Goal: Information Seeking & Learning: Check status

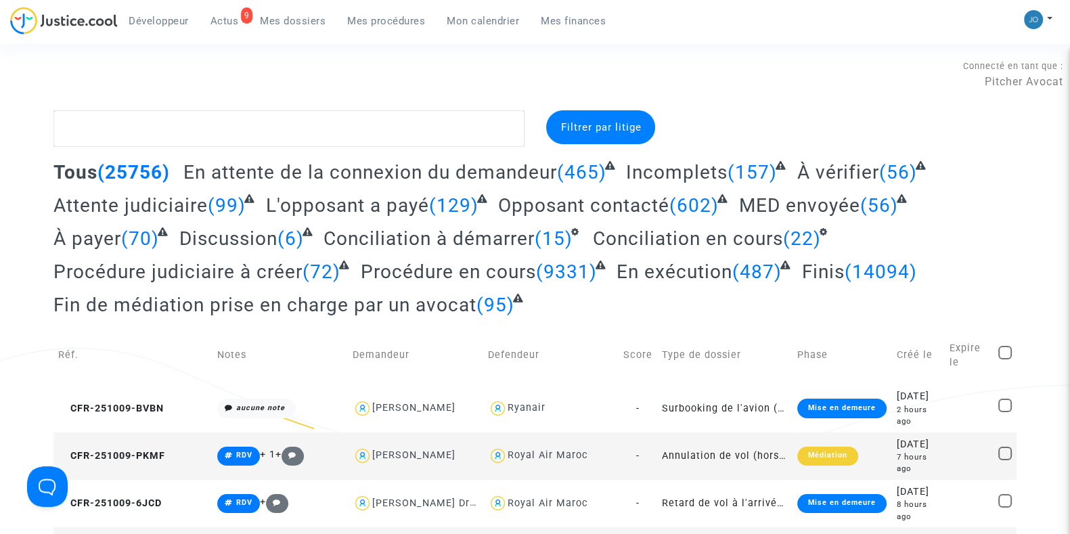
click at [485, 21] on span "Mon calendrier" at bounding box center [483, 21] width 72 height 12
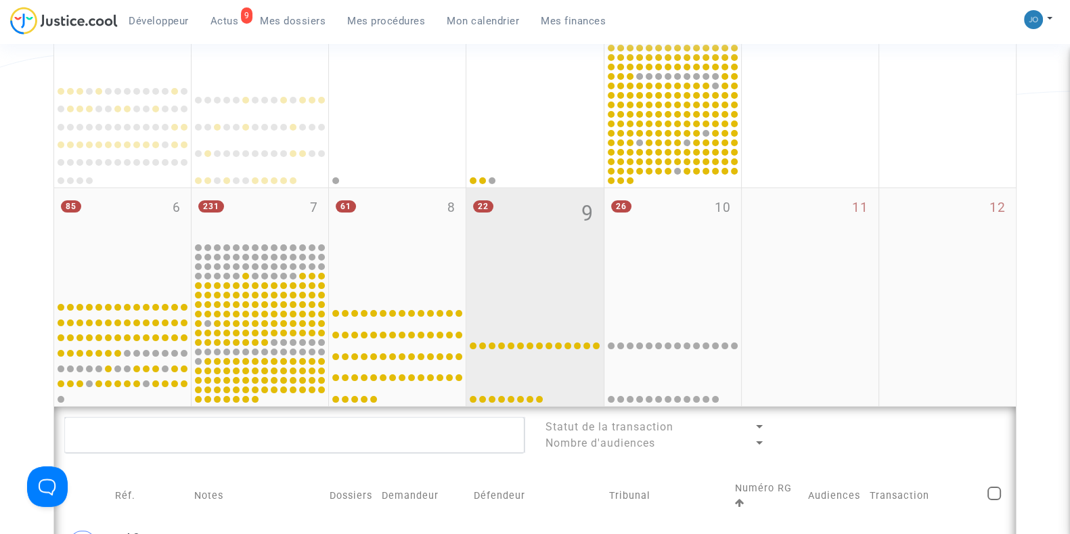
scroll to position [296, 0]
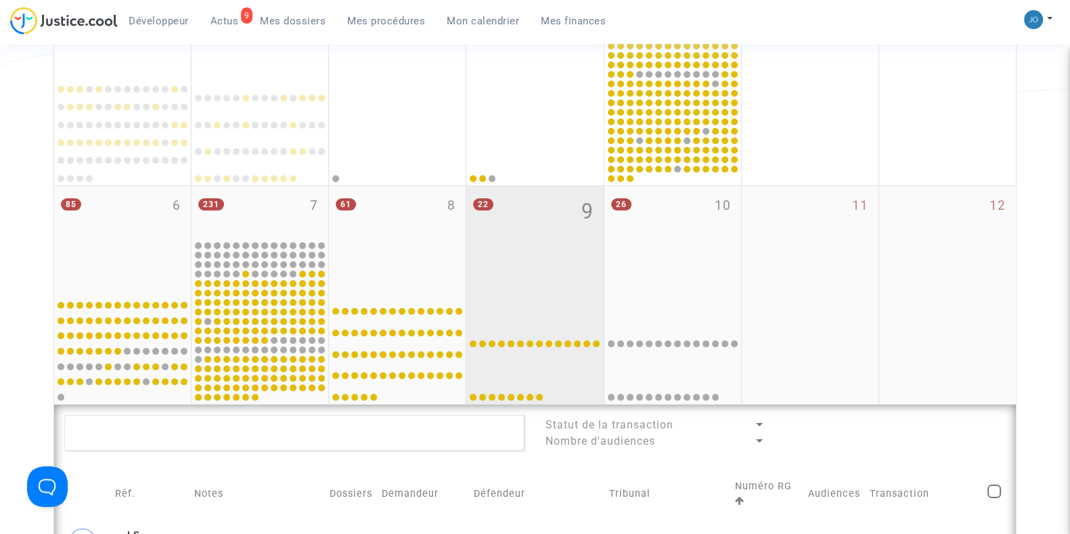
click at [555, 313] on div at bounding box center [534, 348] width 133 height 107
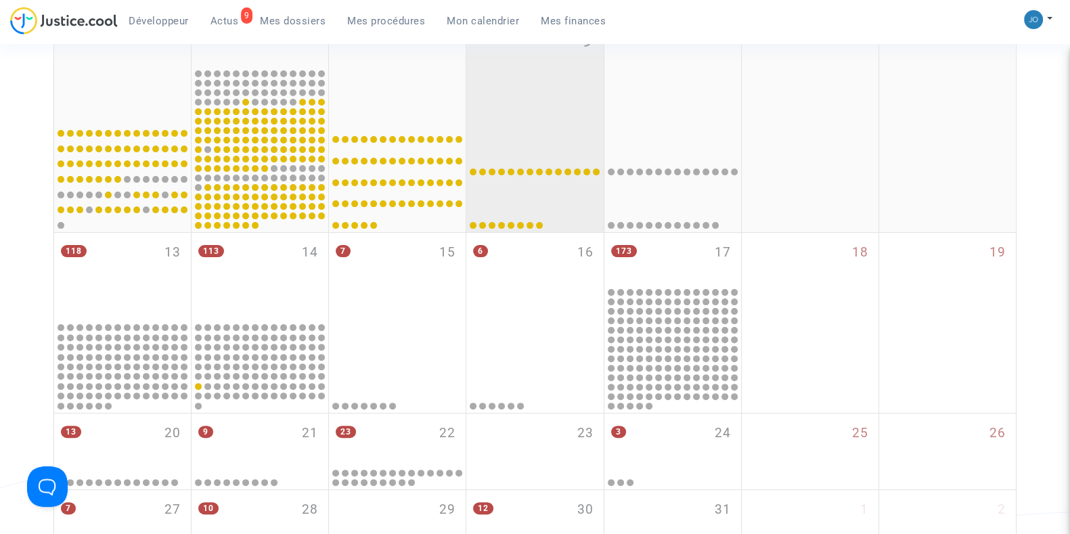
scroll to position [475, 0]
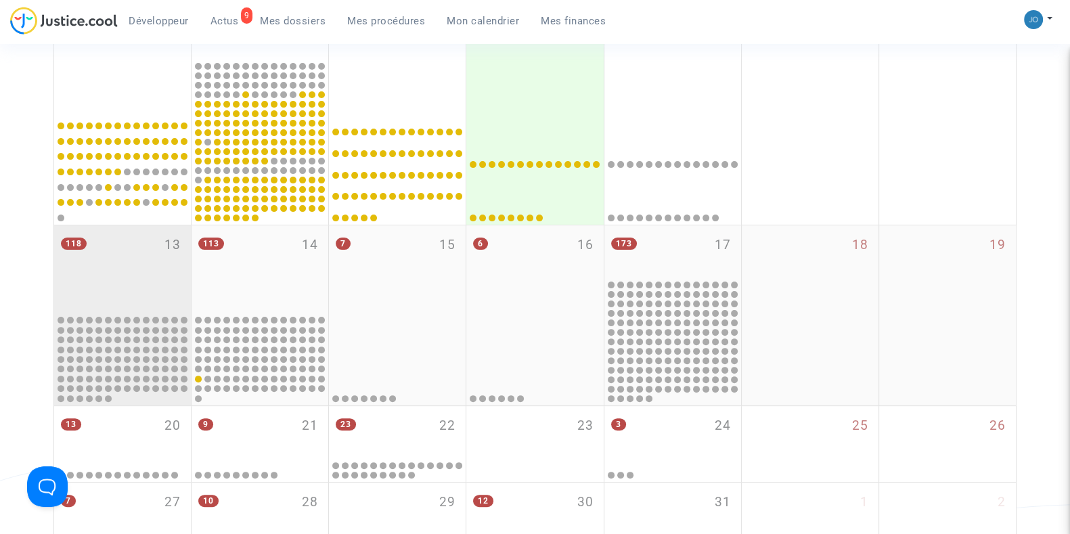
click at [133, 246] on div "118 13" at bounding box center [122, 269] width 137 height 88
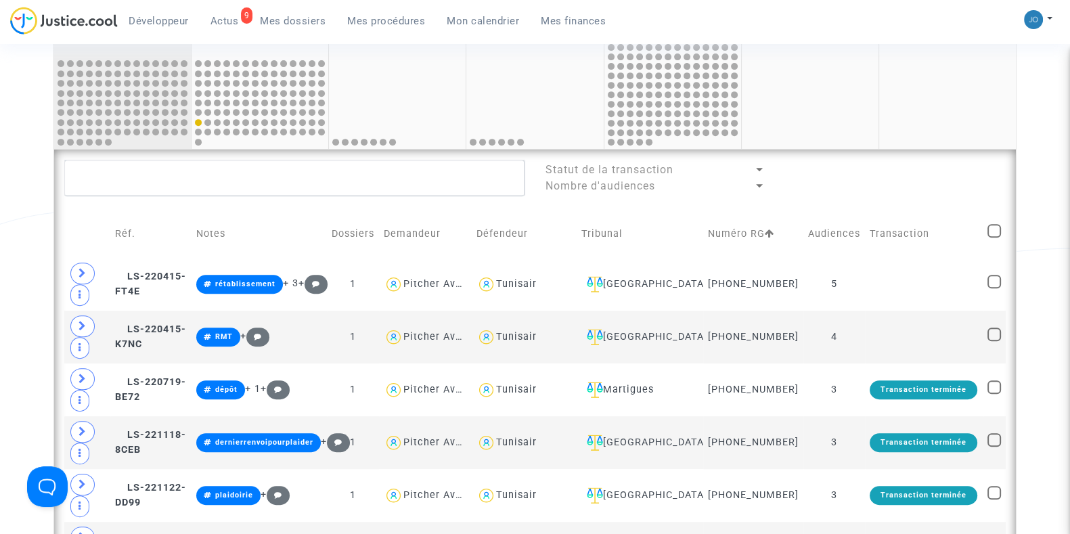
scroll to position [732, 0]
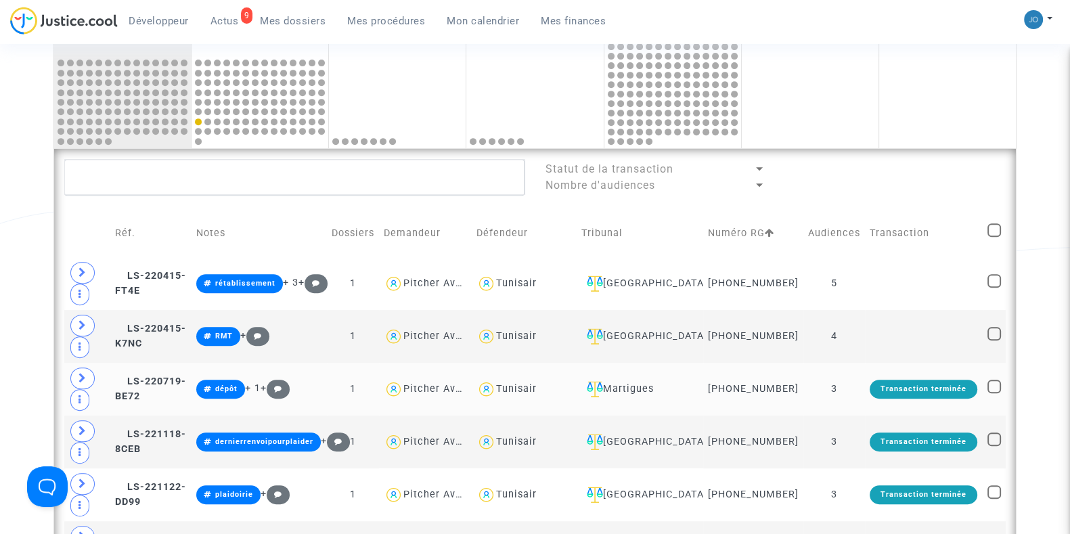
click at [679, 411] on td "Martigues" at bounding box center [640, 389] width 127 height 53
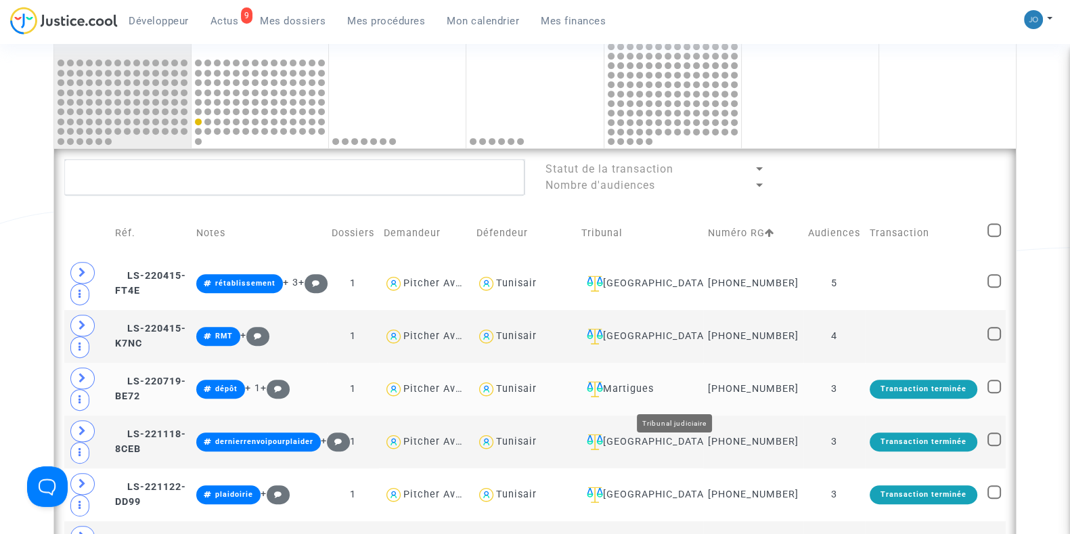
click at [675, 394] on div "Martigues" at bounding box center [639, 389] width 117 height 16
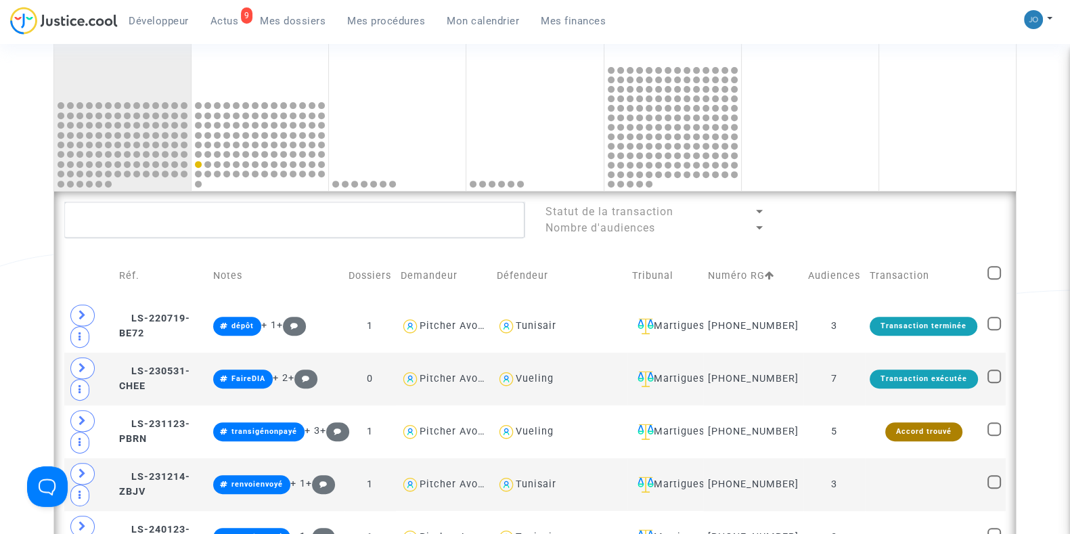
scroll to position [685, 0]
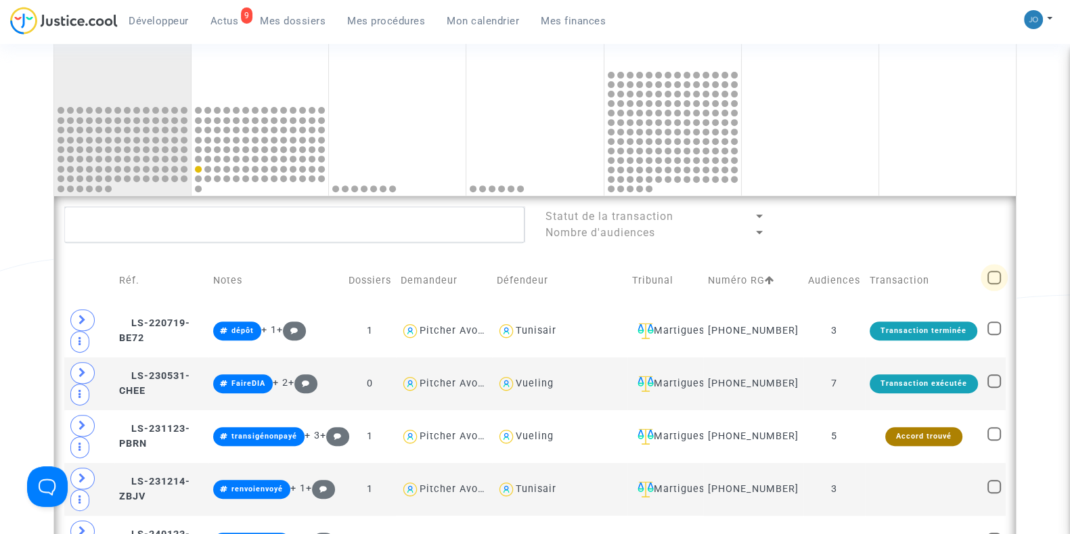
click at [989, 281] on span at bounding box center [994, 278] width 14 height 14
click at [993, 284] on input "checkbox" at bounding box center [993, 284] width 1 height 1
checkbox input "true"
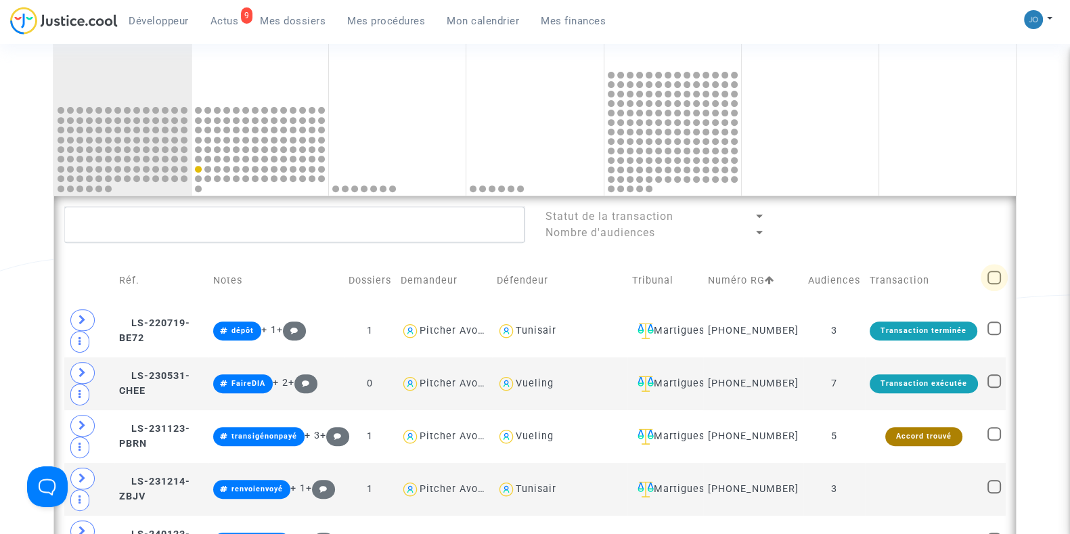
checkbox input "true"
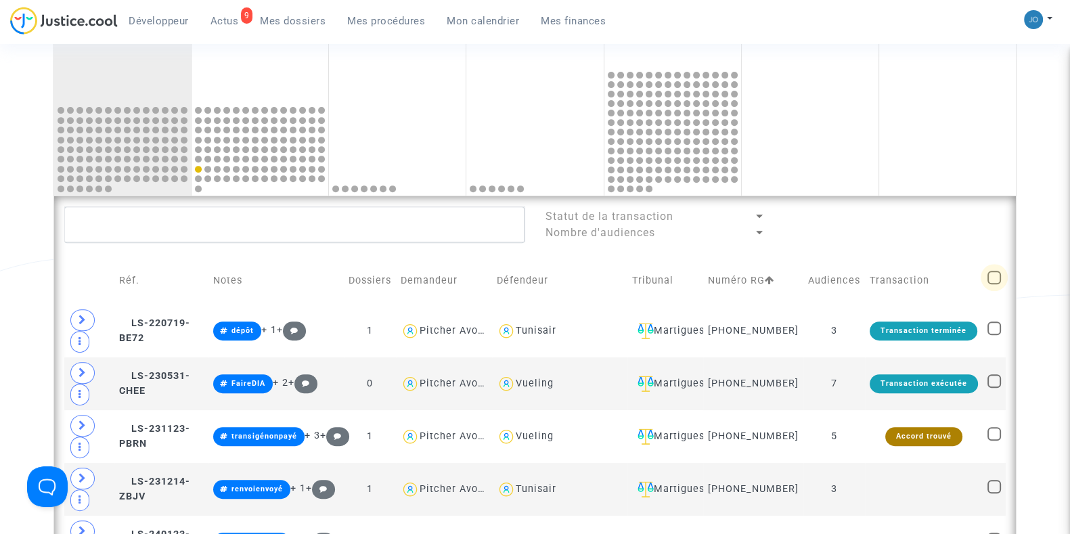
checkbox input "true"
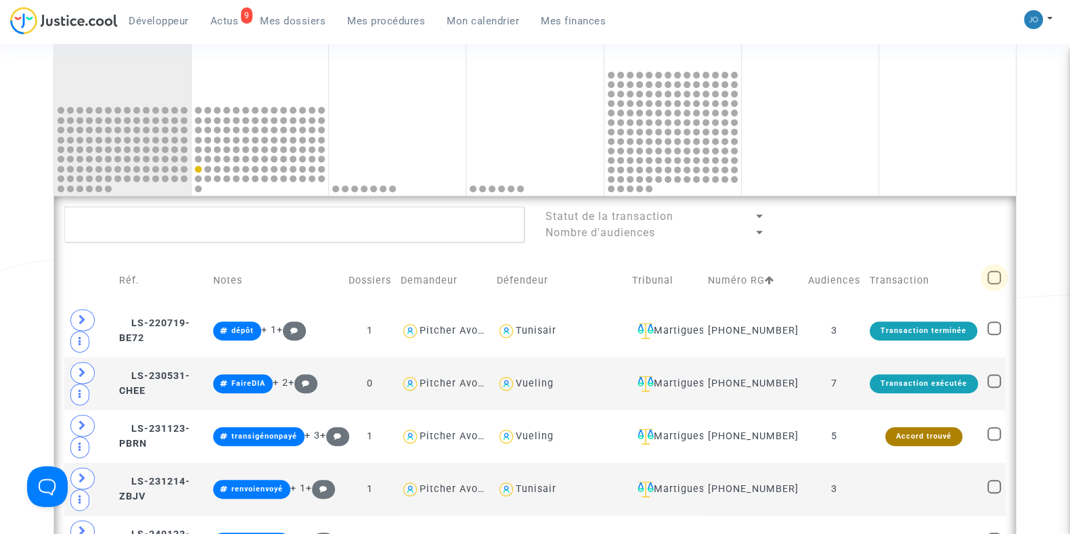
checkbox input "true"
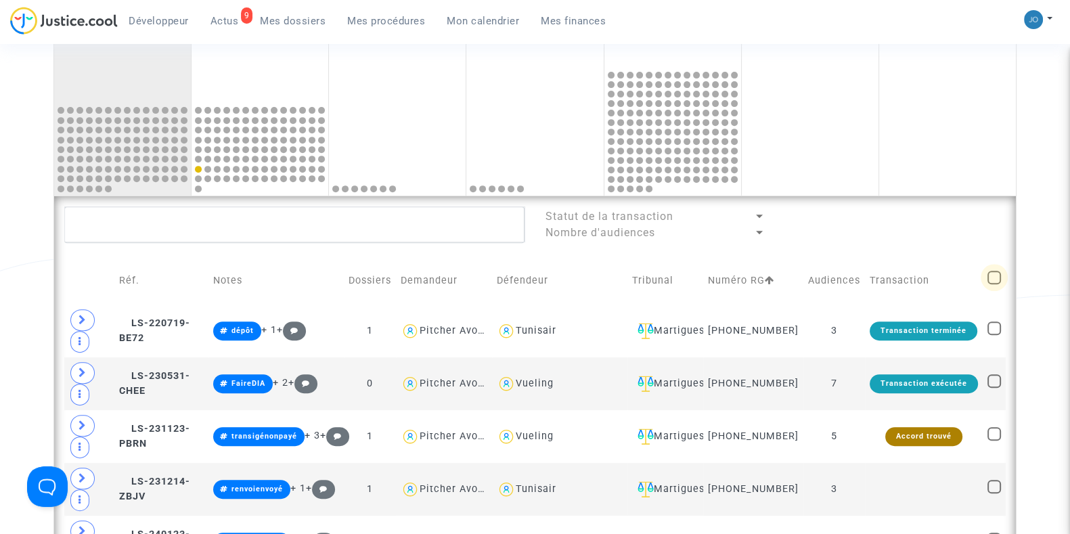
checkbox input "true"
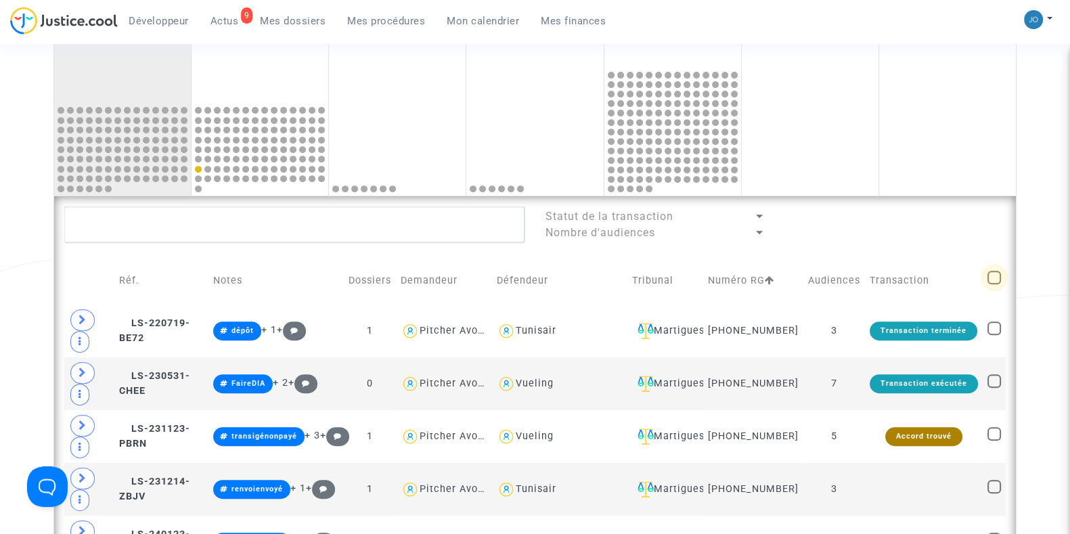
checkbox input "true"
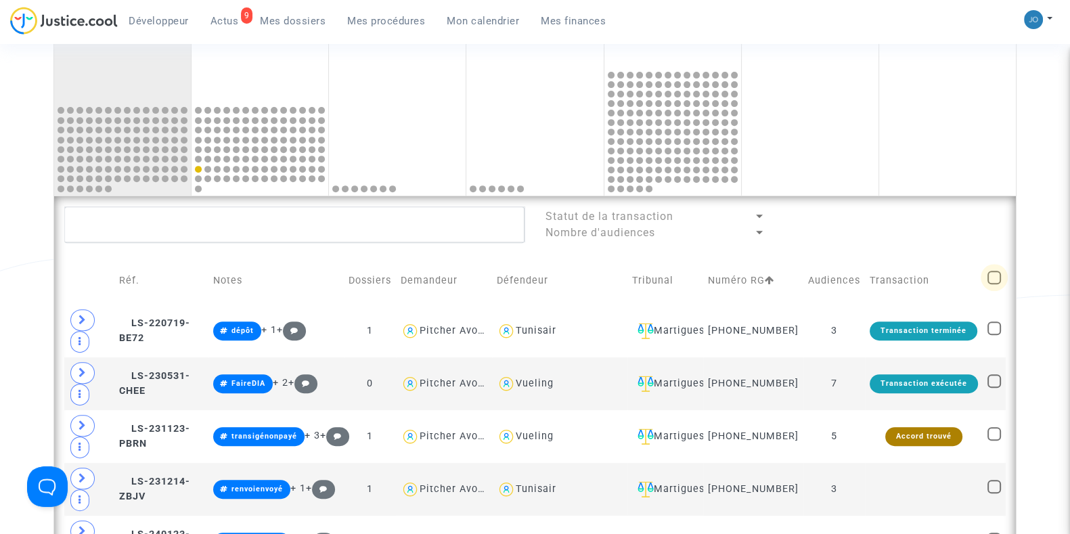
checkbox input "true"
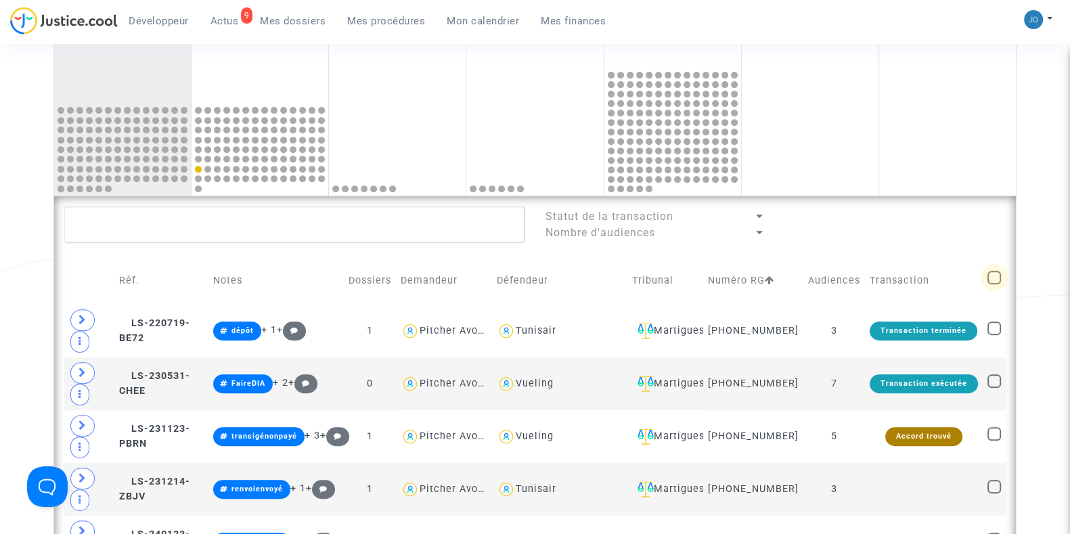
checkbox input "true"
click at [989, 281] on span at bounding box center [994, 278] width 14 height 14
click at [993, 284] on input "checkbox" at bounding box center [993, 284] width 1 height 1
checkbox input "false"
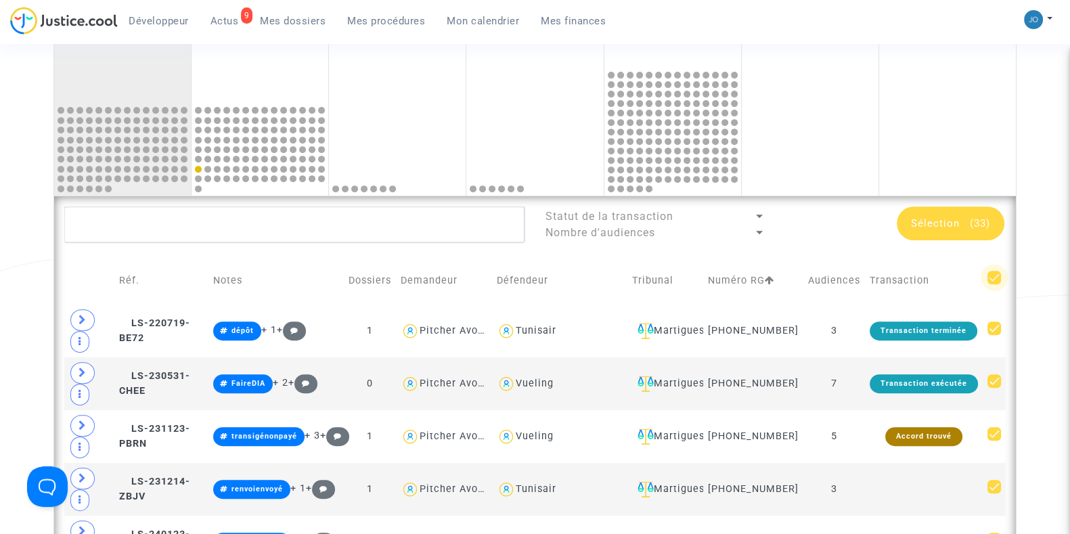
checkbox input "false"
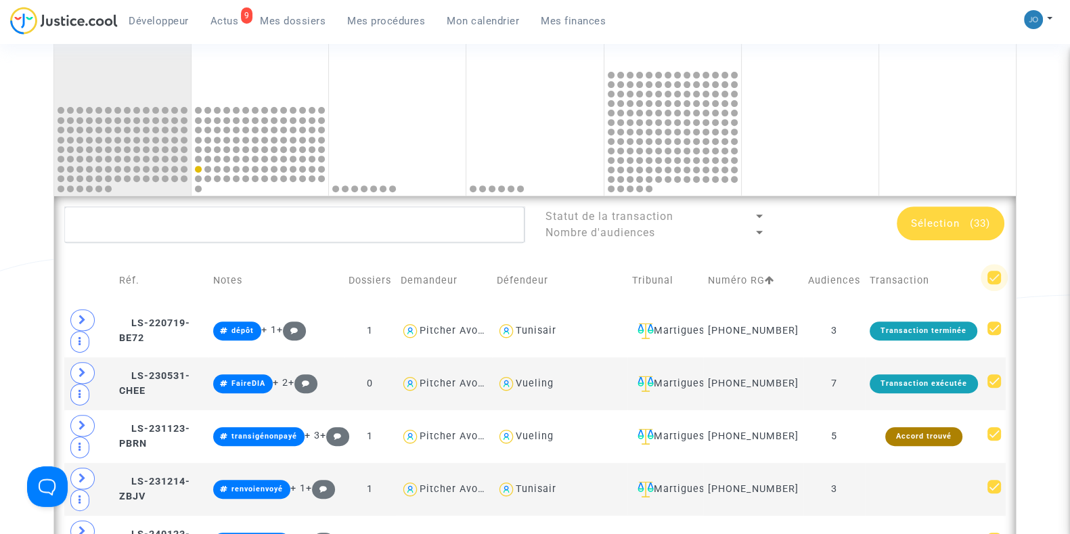
checkbox input "false"
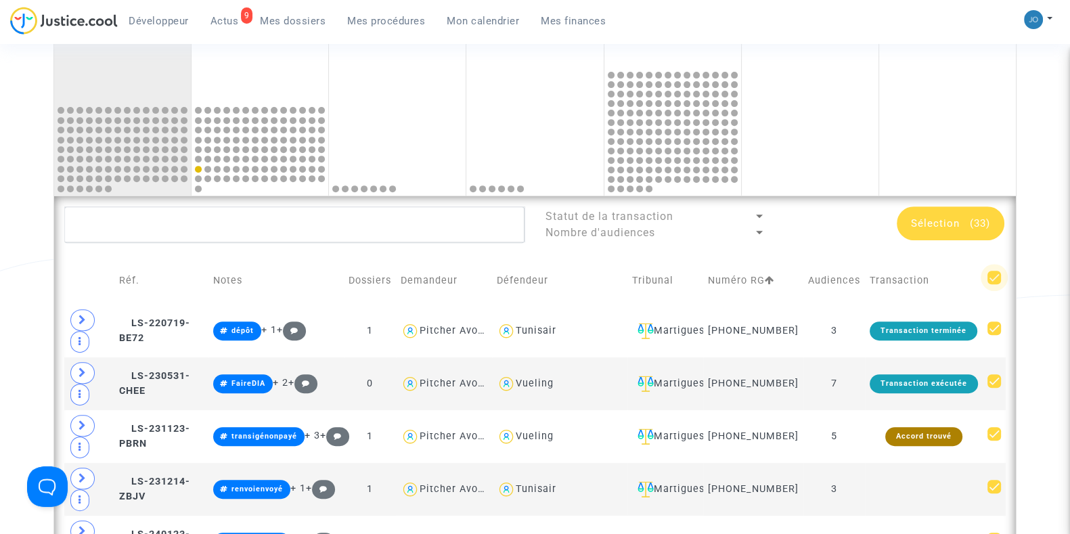
checkbox input "false"
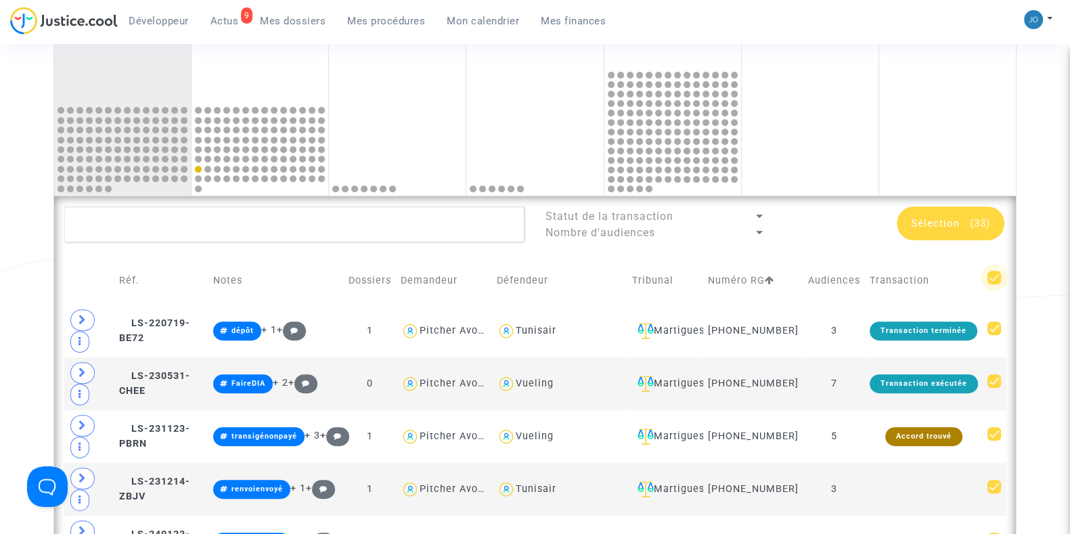
checkbox input "false"
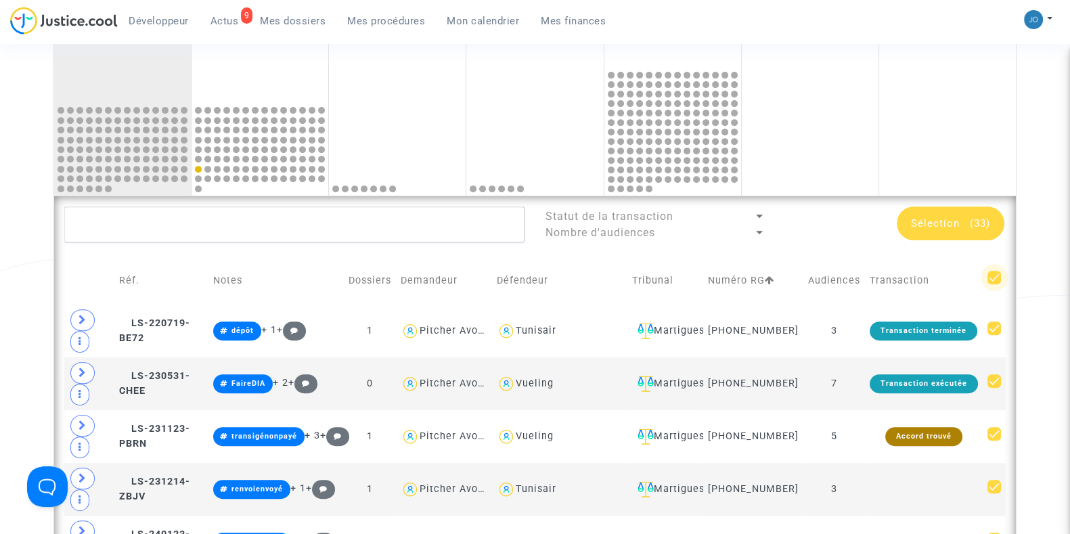
checkbox input "false"
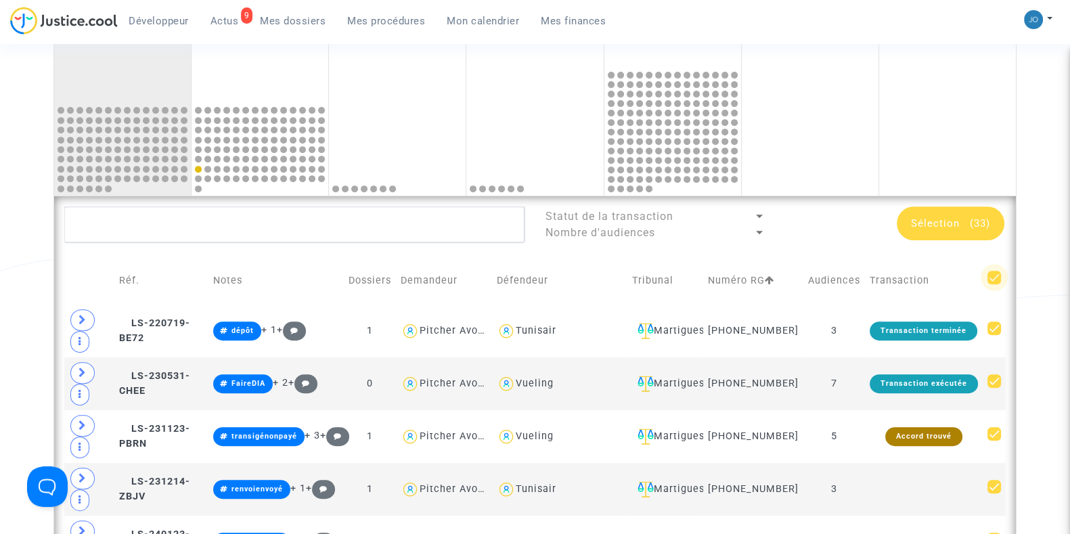
checkbox input "false"
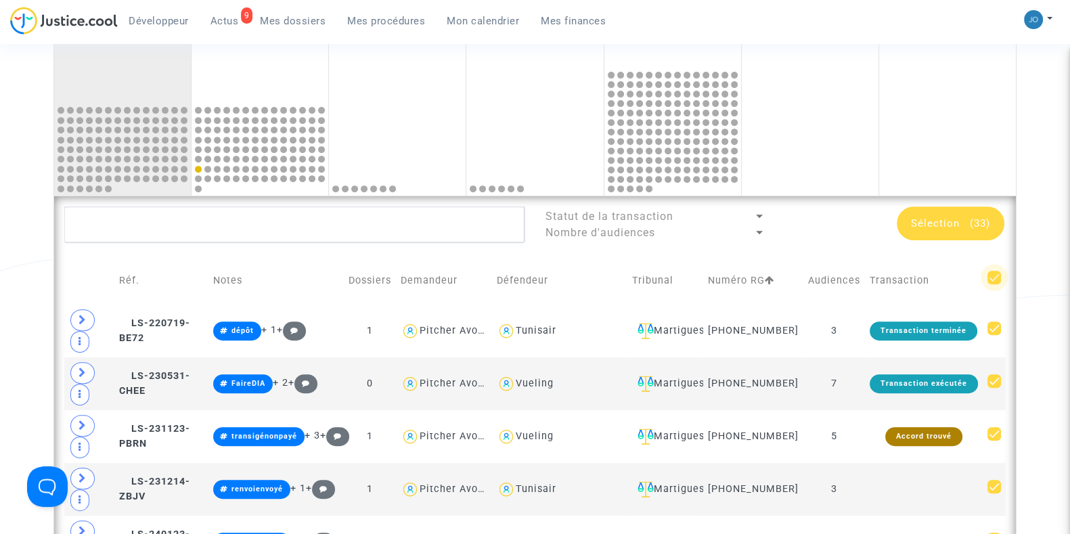
checkbox input "false"
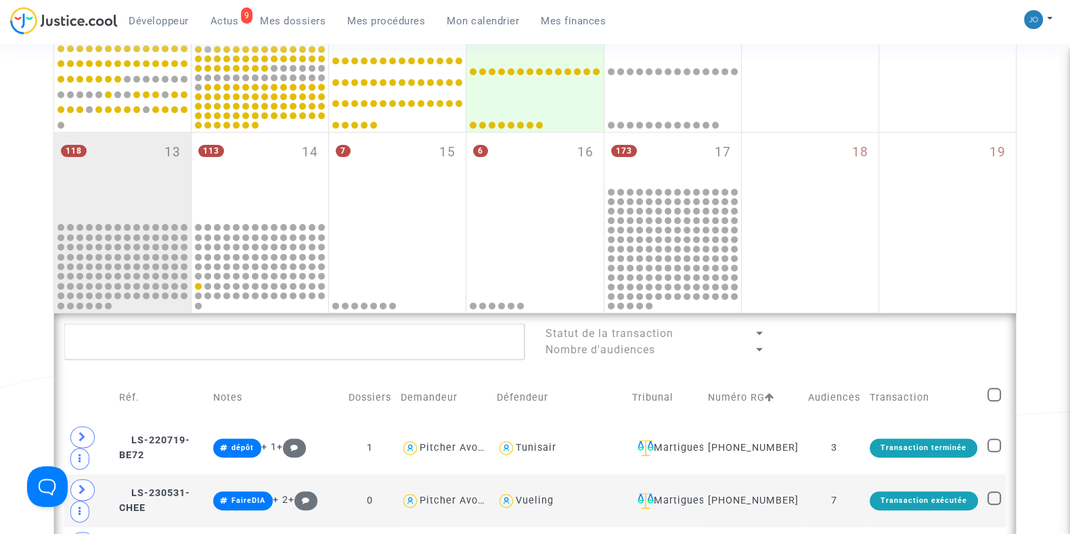
scroll to position [583, 0]
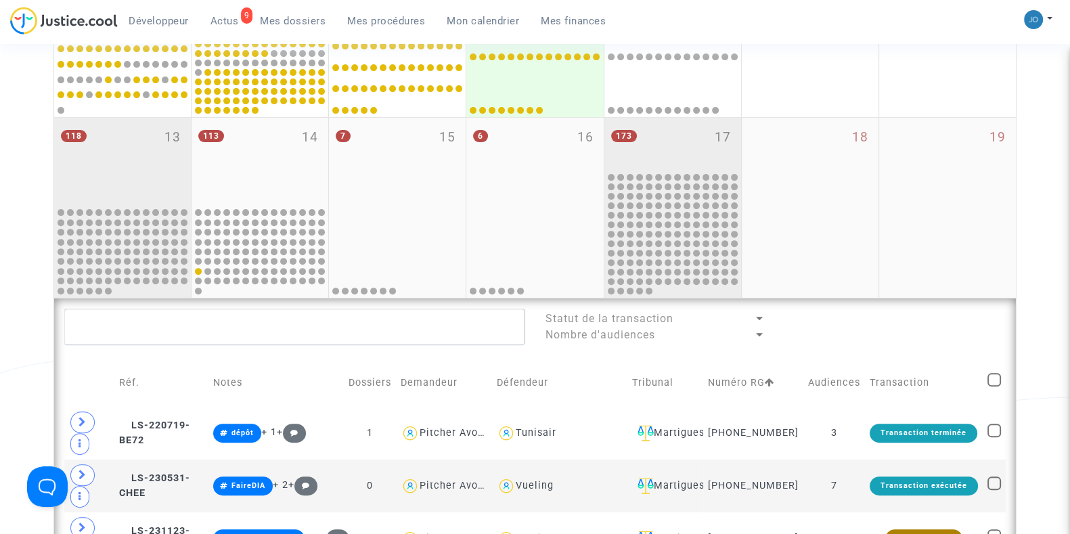
click at [658, 127] on div "173 17" at bounding box center [672, 144] width 137 height 53
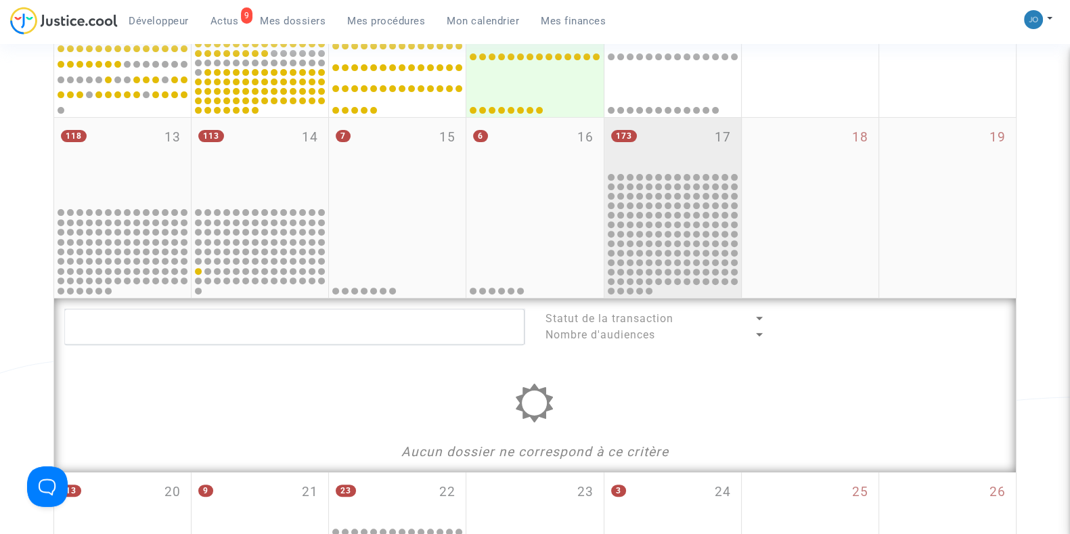
click at [666, 150] on div "173 17" at bounding box center [672, 144] width 137 height 53
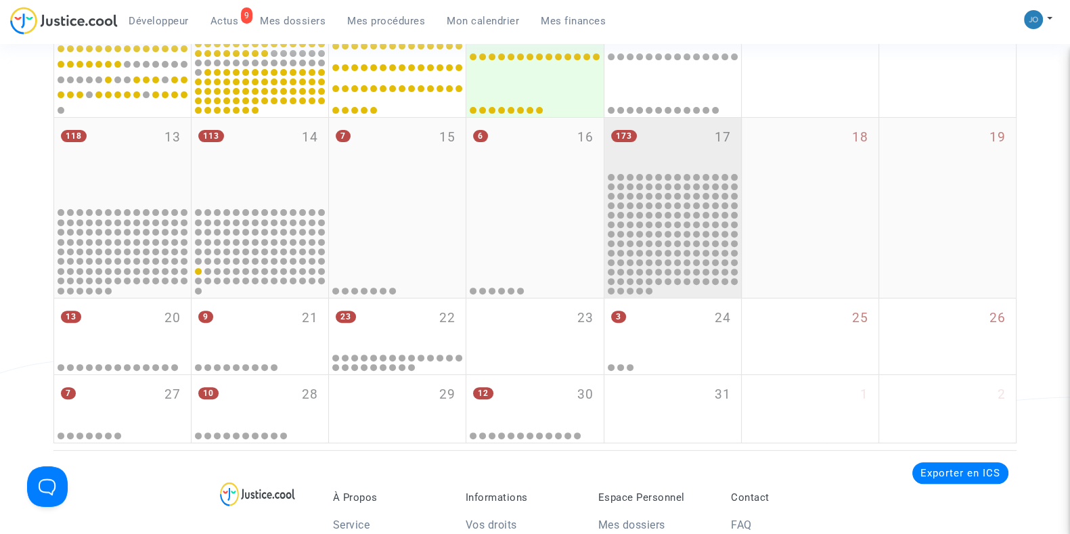
click at [666, 150] on div "173 17" at bounding box center [672, 144] width 137 height 53
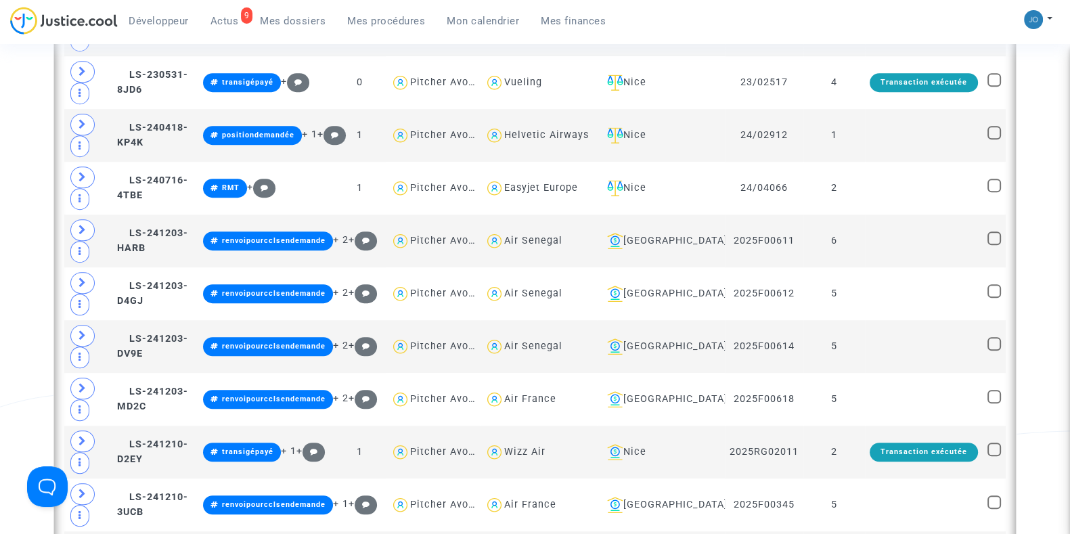
scroll to position [1146, 0]
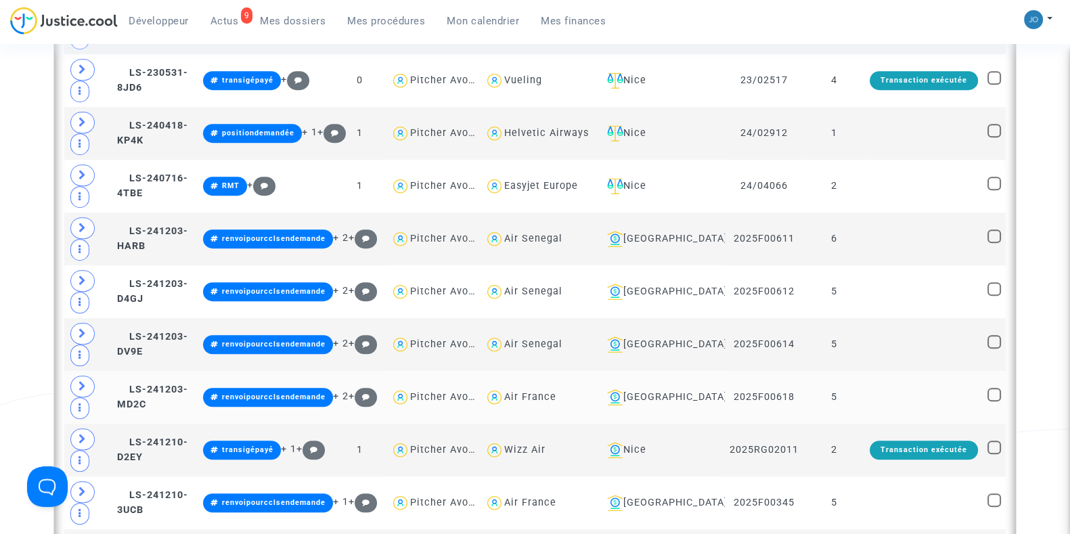
click at [725, 392] on td "2025F00618" at bounding box center [764, 397] width 79 height 53
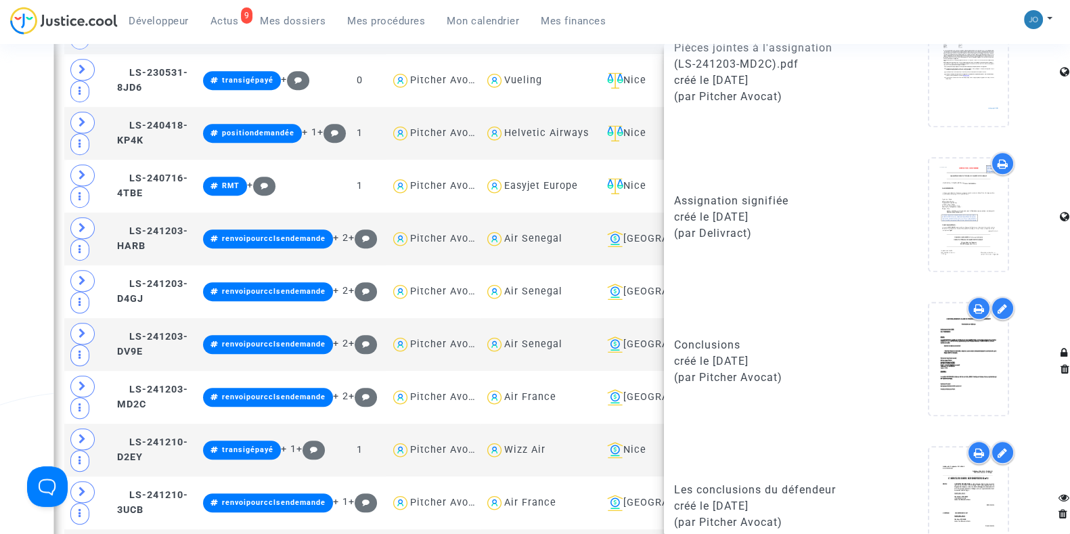
scroll to position [1102, 0]
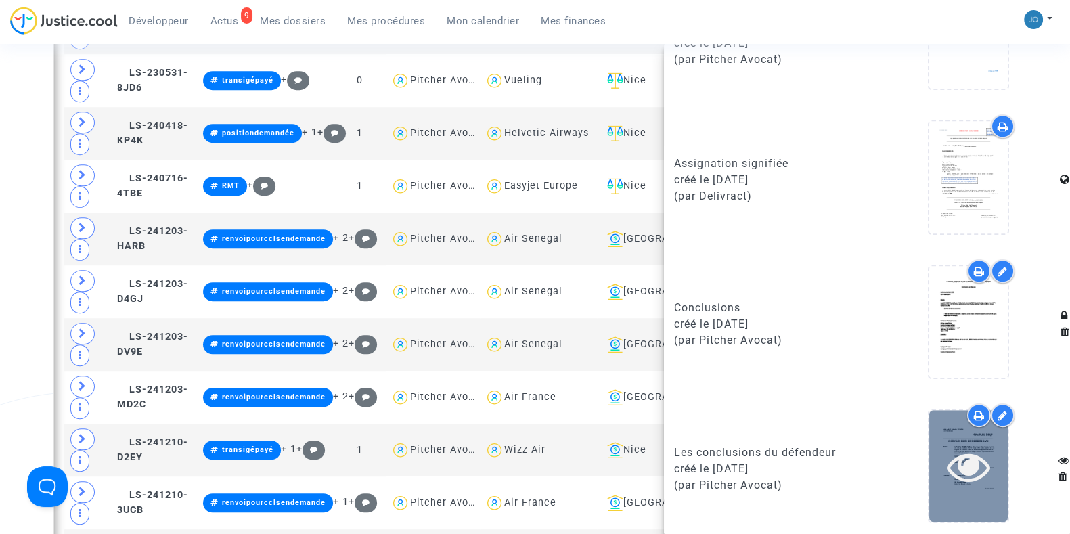
click at [958, 445] on icon at bounding box center [969, 466] width 44 height 43
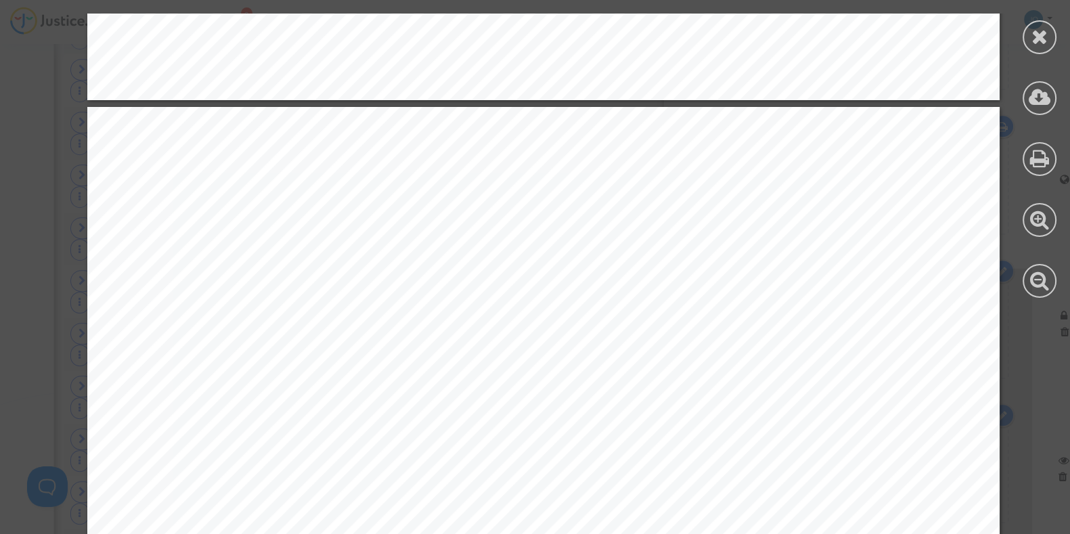
scroll to position [3801, 0]
drag, startPoint x: 978, startPoint y: 449, endPoint x: 918, endPoint y: 549, distance: 116.9
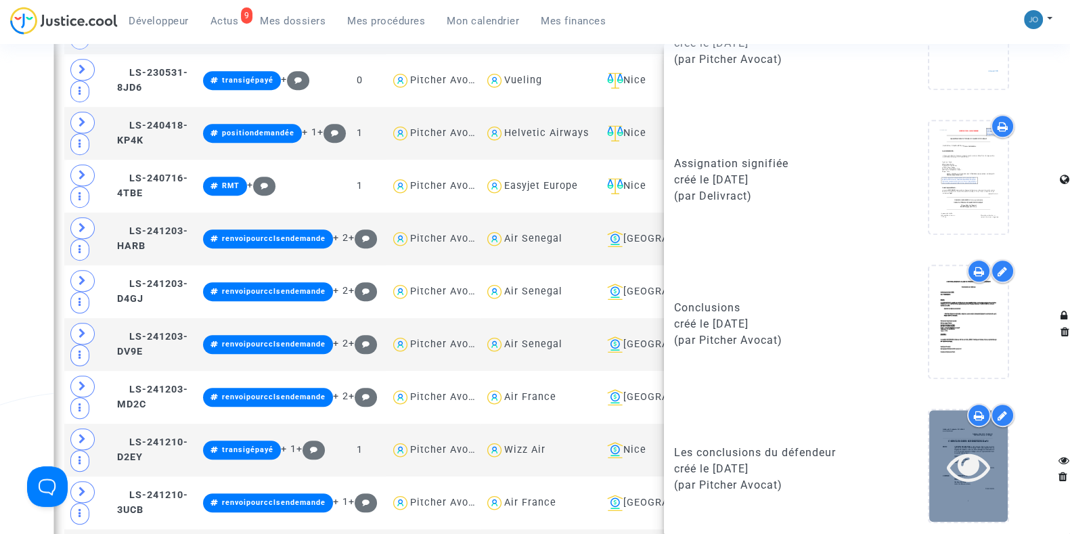
click at [931, 470] on div at bounding box center [968, 466] width 79 height 43
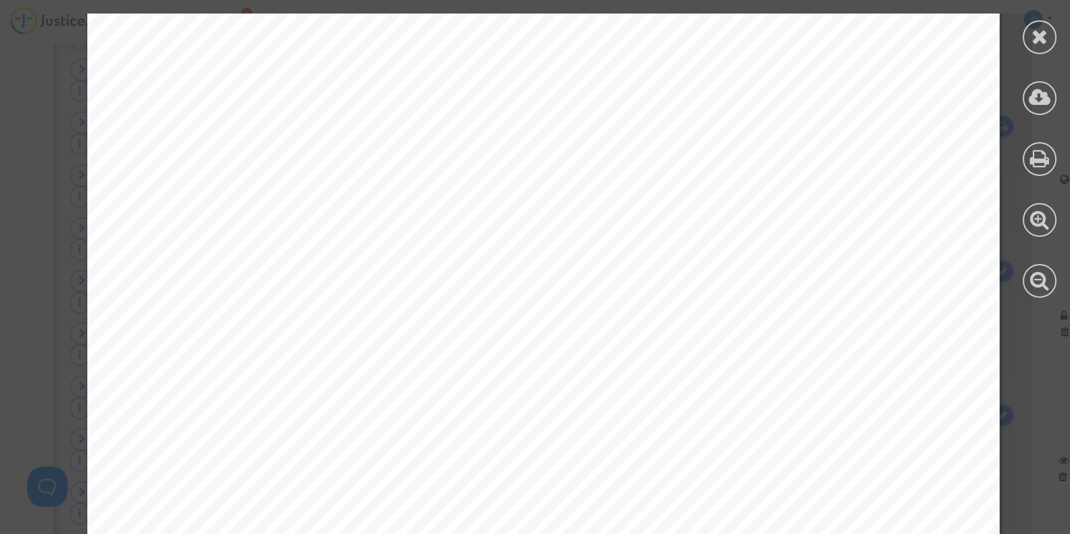
scroll to position [4315, 0]
click at [403, 373] on div "4 d’identifier avec certitude l’auteur de cette signature, ni de prouver son co…" at bounding box center [543, 238] width 912 height 1291
click at [365, 413] on div "6 5/ En tout état de cause, le Tribunal condamnera la société Skycop à payer à …" at bounding box center [543, 487] width 912 height 1291
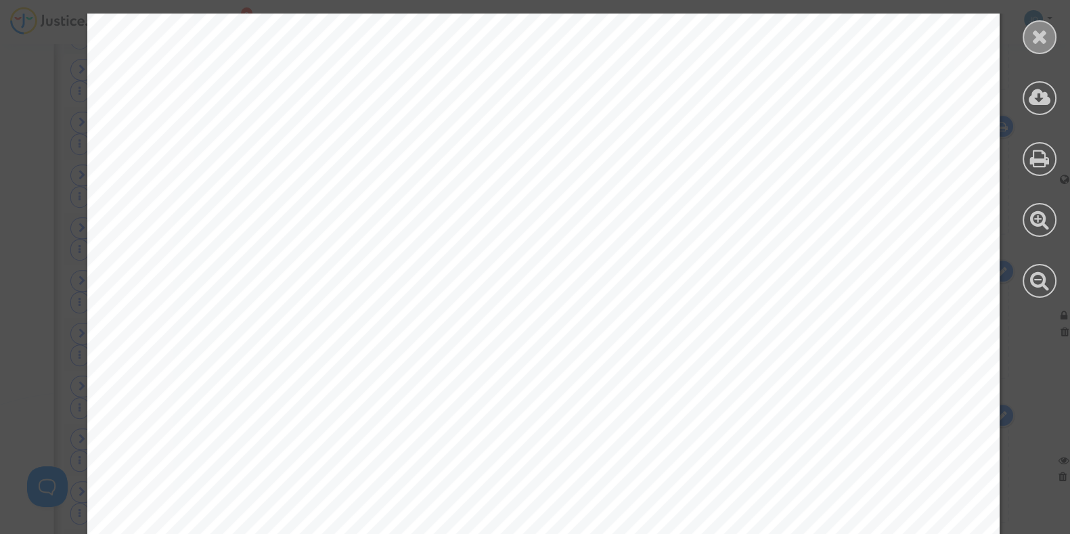
click at [1030, 48] on div at bounding box center [1040, 37] width 34 height 34
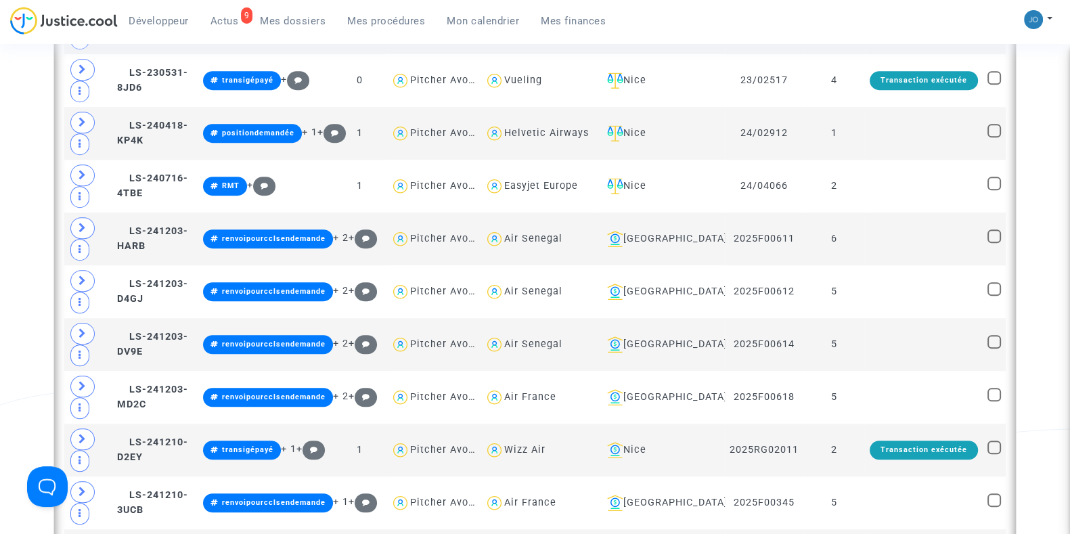
scroll to position [0, 0]
click at [805, 353] on td "5" at bounding box center [834, 344] width 62 height 53
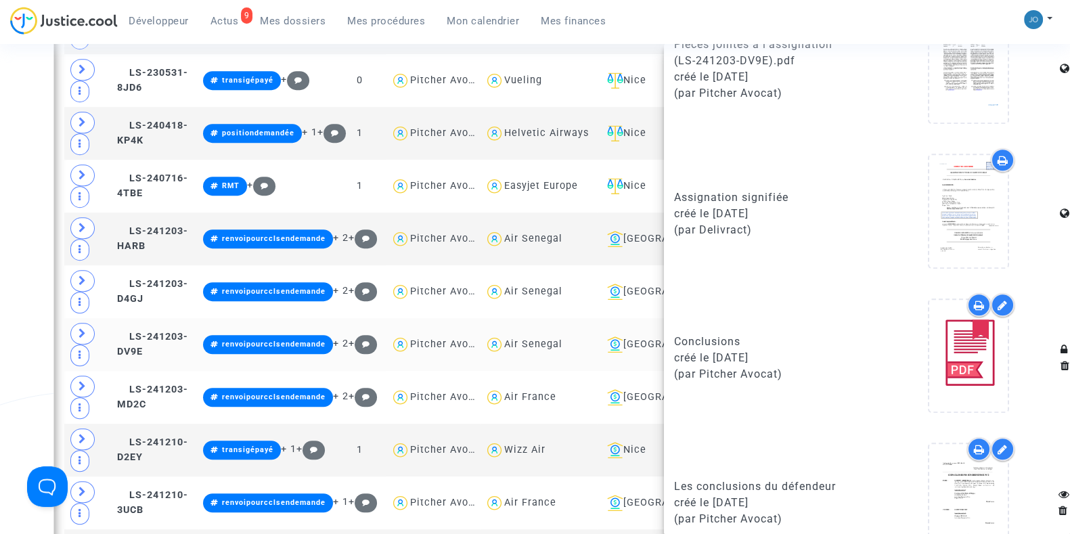
scroll to position [1102, 0]
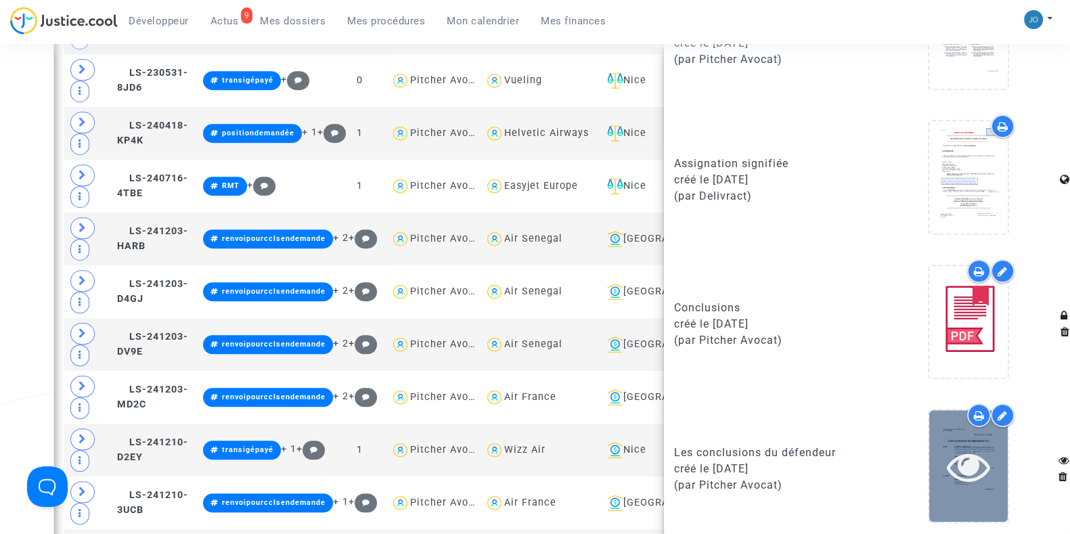
click at [978, 466] on icon at bounding box center [969, 466] width 44 height 43
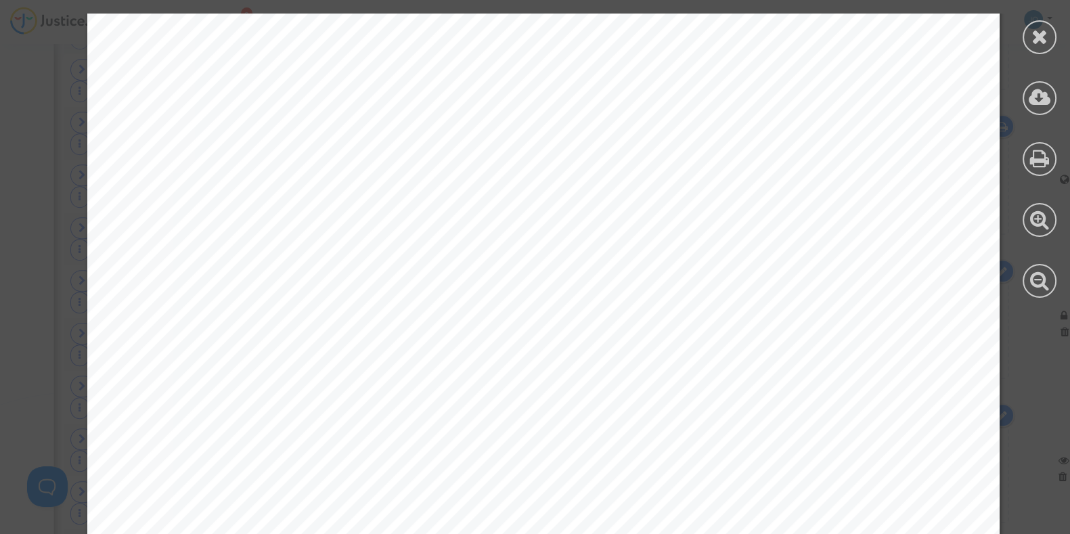
scroll to position [5430, 0]
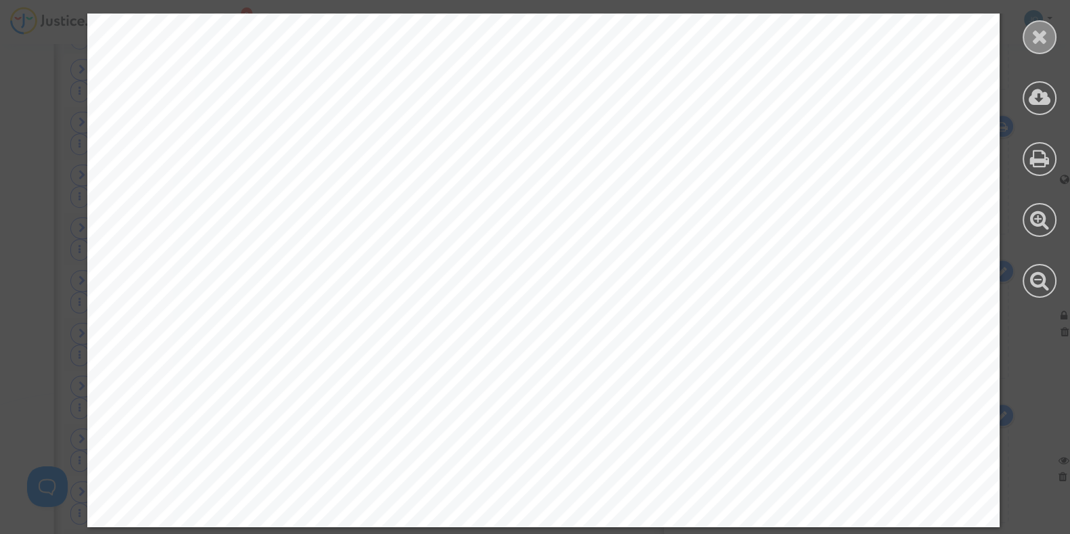
click at [1034, 38] on icon at bounding box center [1039, 36] width 17 height 20
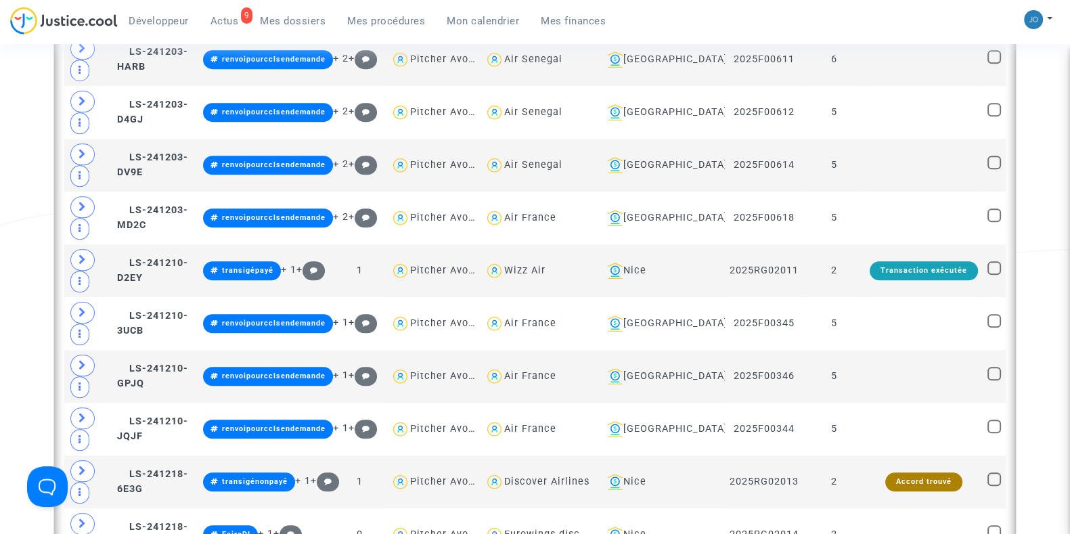
scroll to position [1327, 0]
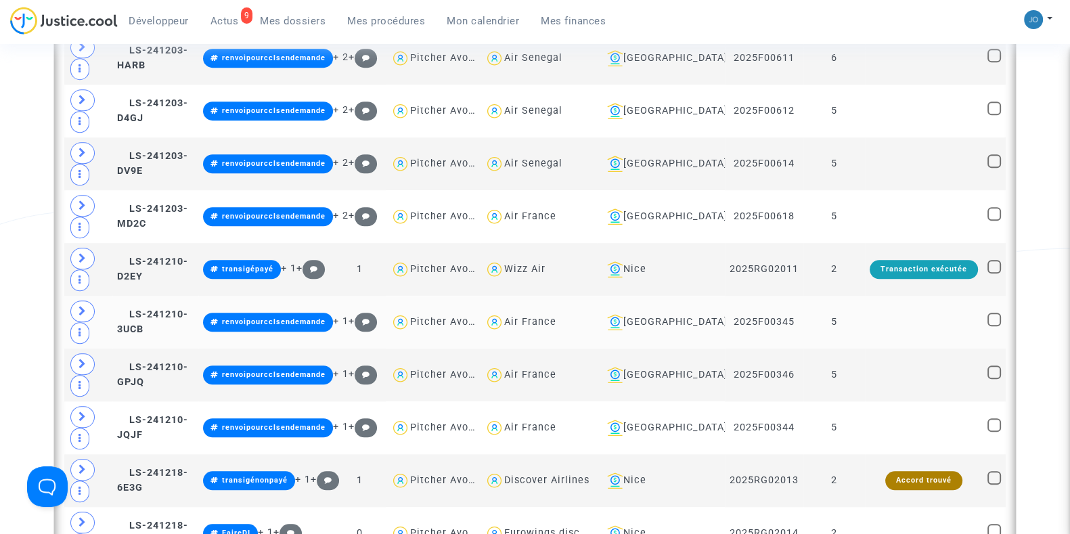
click at [815, 335] on td "5" at bounding box center [834, 322] width 62 height 53
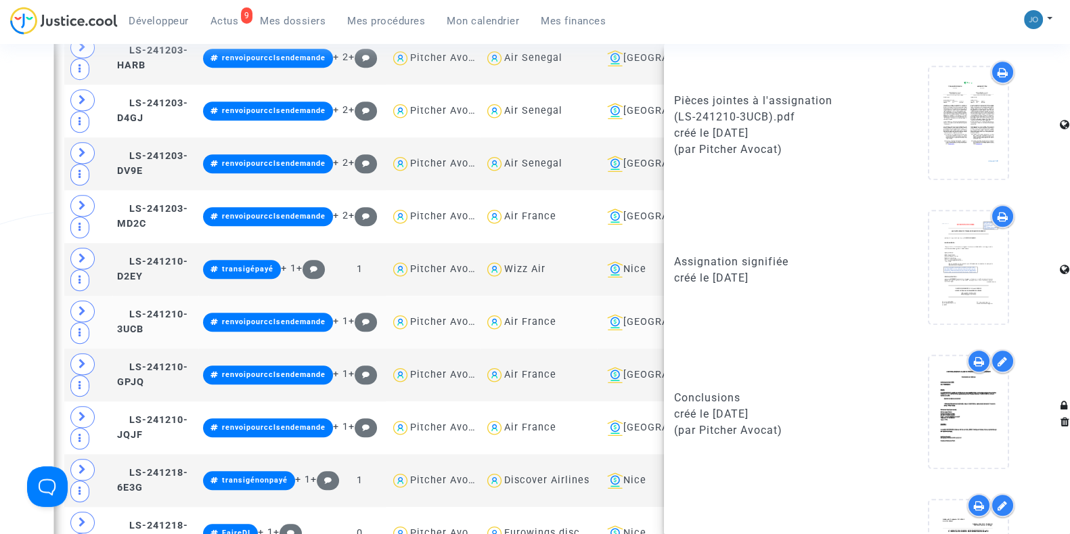
scroll to position [1102, 0]
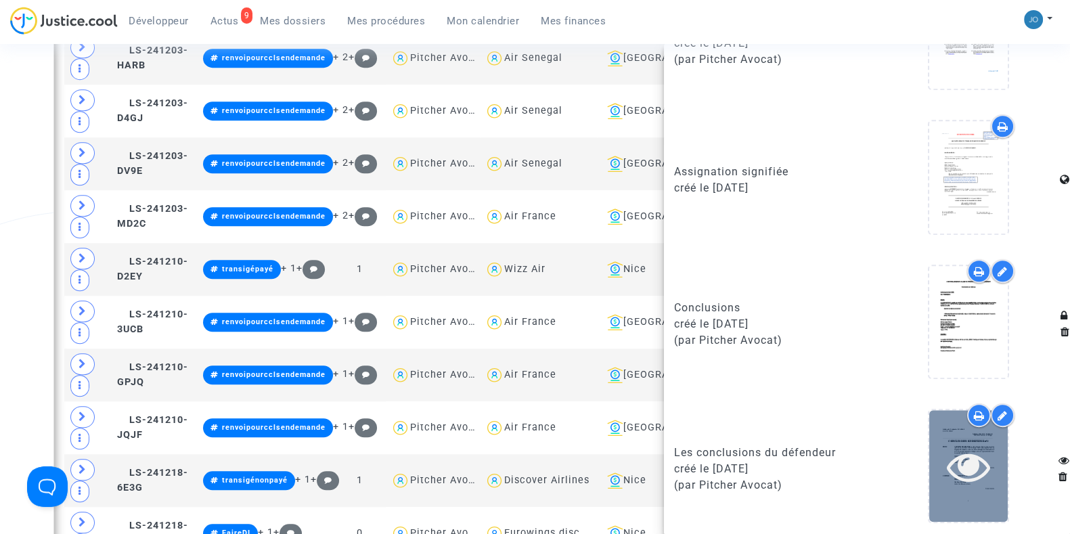
click at [977, 449] on icon at bounding box center [969, 466] width 44 height 43
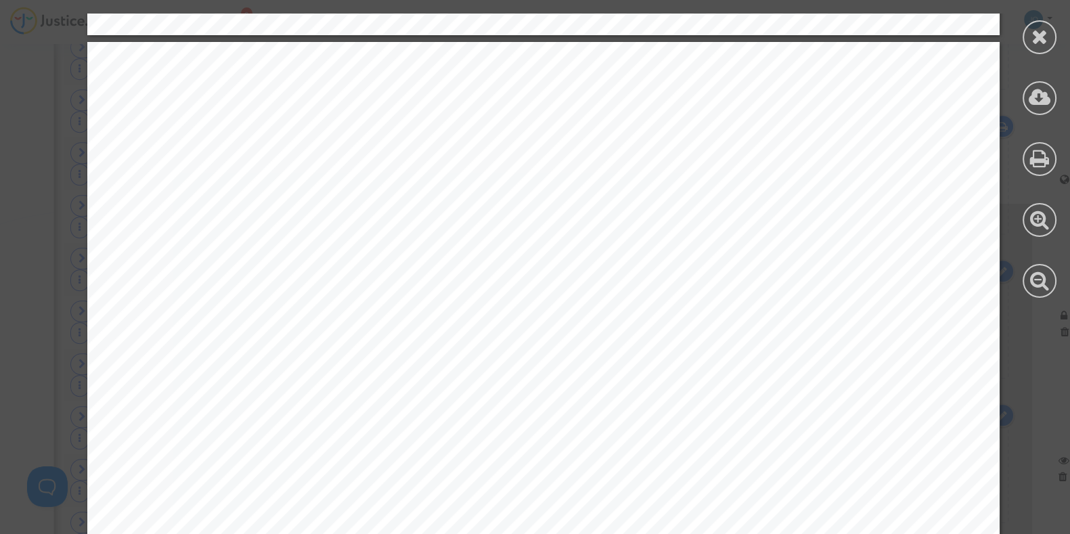
scroll to position [3867, 0]
